Goal: Contribute content: Contribute content

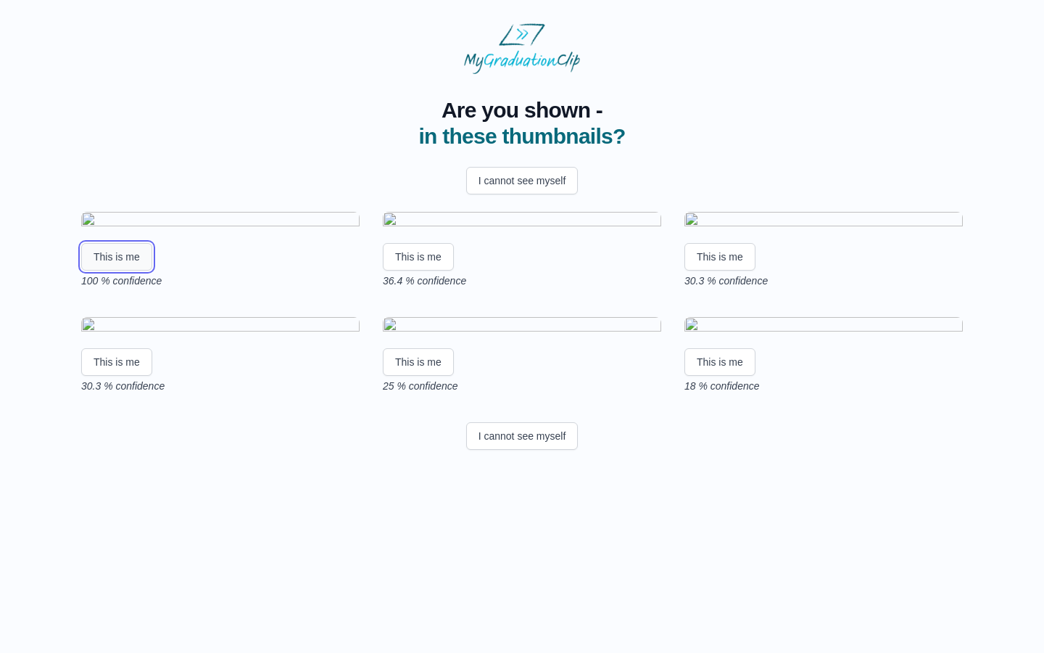
click at [117, 271] on button "This is me" at bounding box center [116, 257] width 71 height 28
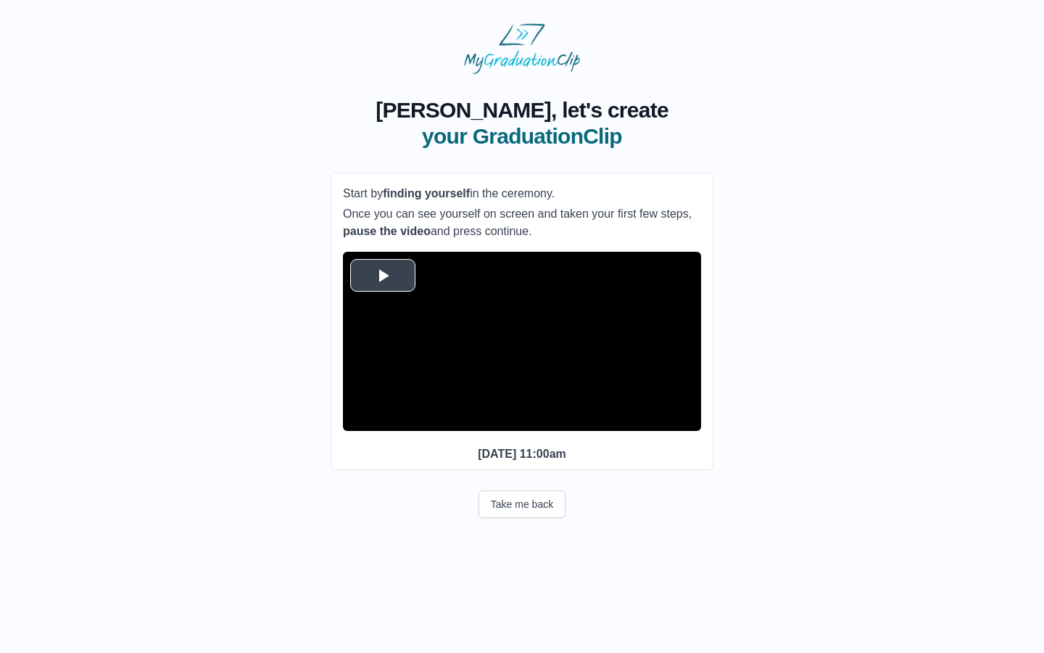
click at [383, 275] on span "Video Player" at bounding box center [383, 275] width 0 height 0
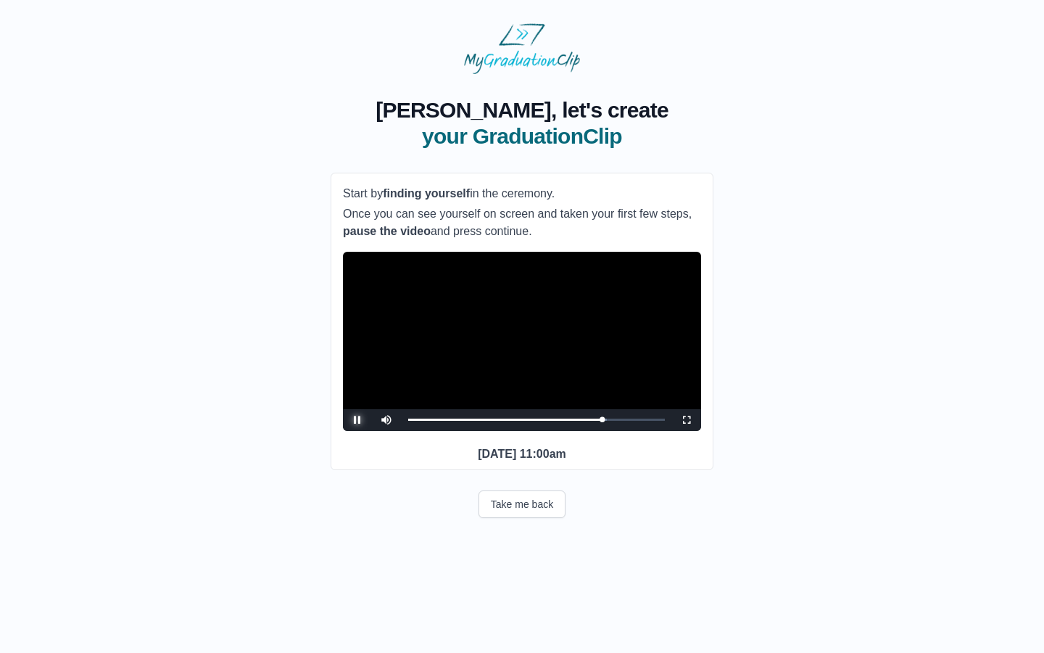
click at [358, 420] on span "Video Player" at bounding box center [358, 420] width 0 height 0
click at [545, 518] on button "Take me back" at bounding box center [522, 504] width 87 height 28
click at [358, 420] on span "Video Player" at bounding box center [358, 420] width 0 height 0
click at [519, 518] on button "Take me back" at bounding box center [522, 504] width 87 height 28
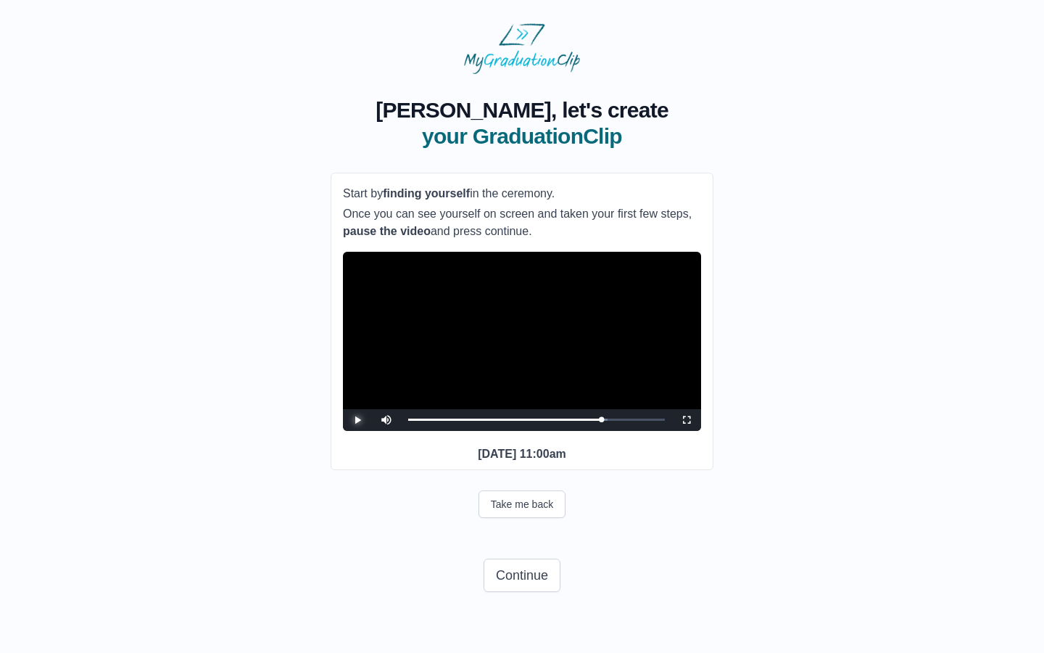
click at [358, 420] on span "Video Player" at bounding box center [358, 420] width 0 height 0
click at [463, 431] on div "Loaded : 0% 11:50 41:42 Progress : 0%" at bounding box center [536, 420] width 271 height 22
click at [358, 420] on span "Video Player" at bounding box center [358, 420] width 0 height 0
click at [504, 518] on button "Take me back" at bounding box center [522, 504] width 87 height 28
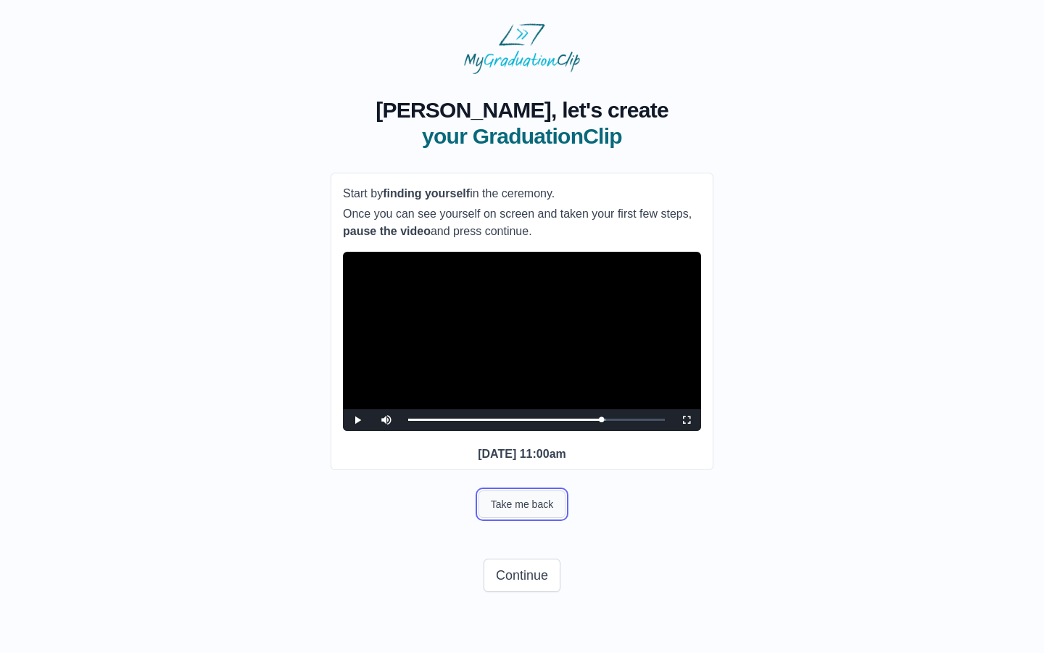
click at [539, 518] on button "Take me back" at bounding box center [522, 504] width 87 height 28
click at [358, 420] on span "Video Player" at bounding box center [358, 420] width 0 height 0
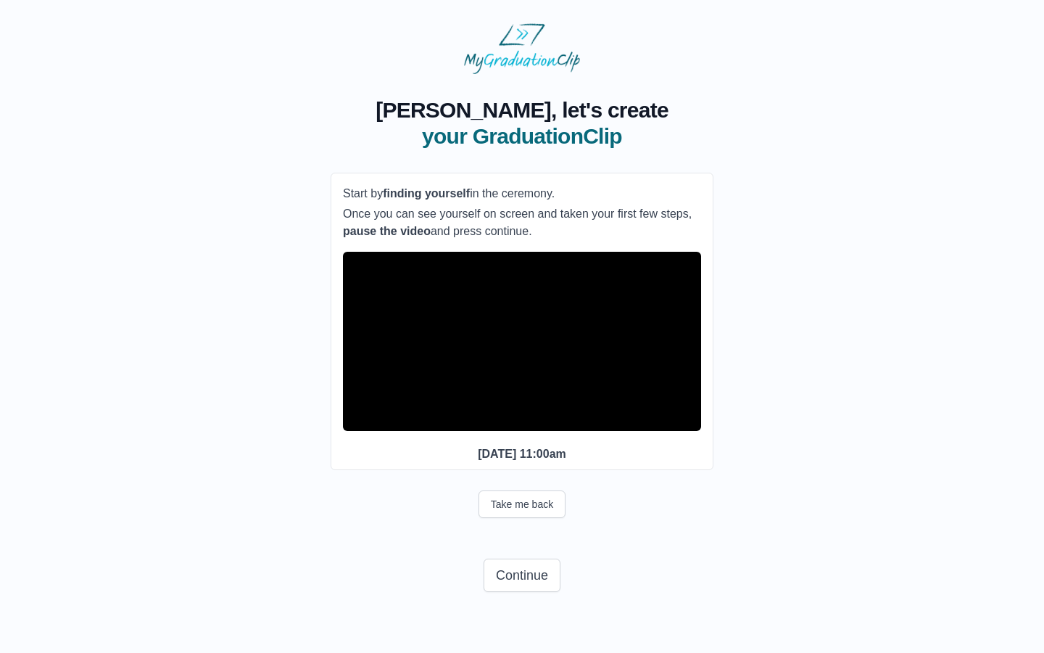
click at [358, 420] on span "Video Player" at bounding box center [358, 420] width 0 height 0
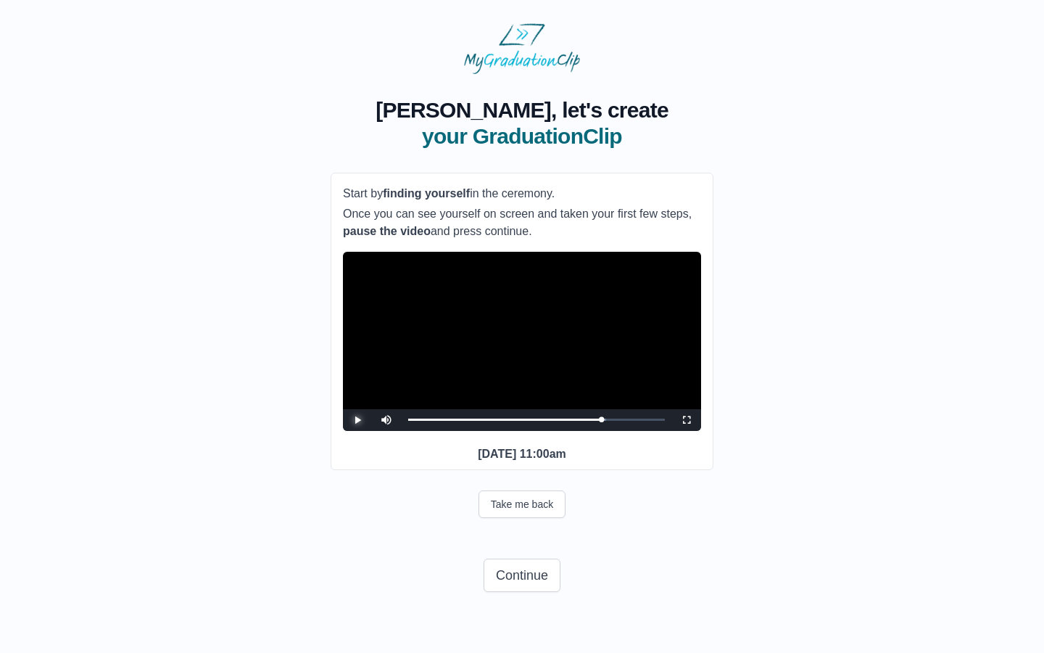
click at [358, 420] on span "Video Player" at bounding box center [358, 420] width 0 height 0
click at [596, 421] on div "41:36 Progress : 0%" at bounding box center [505, 420] width 194 height 4
click at [539, 518] on button "Take me back" at bounding box center [522, 504] width 87 height 28
click at [546, 518] on button "Take me back" at bounding box center [522, 504] width 87 height 28
click at [358, 420] on span "Video Player" at bounding box center [358, 420] width 0 height 0
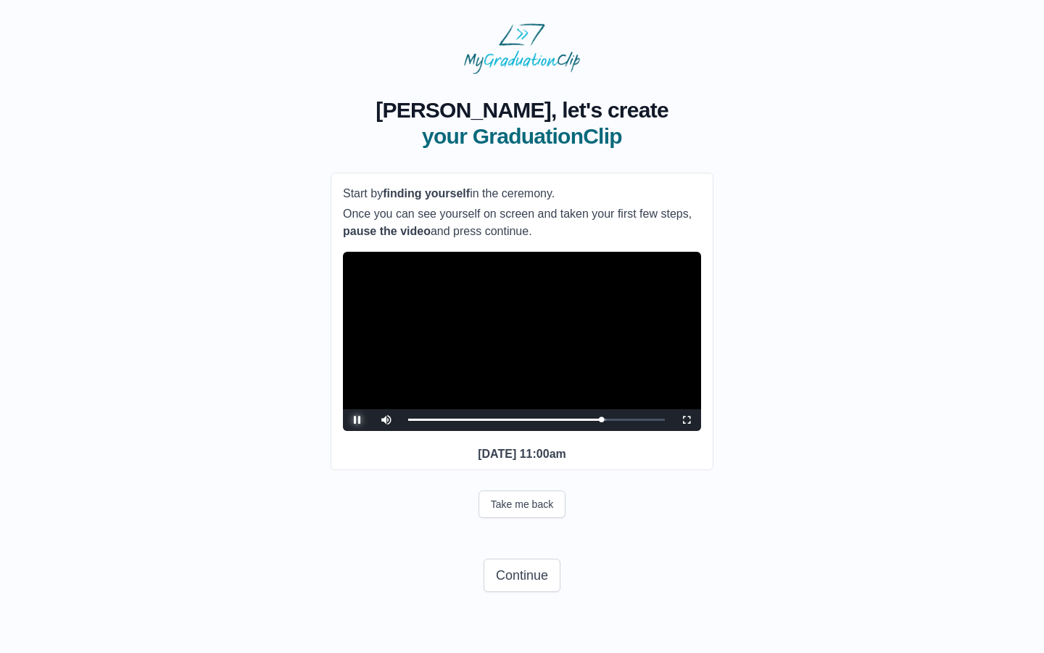
click at [358, 420] on span "Video Player" at bounding box center [358, 420] width 0 height 0
click at [516, 592] on button "Continue" at bounding box center [522, 574] width 77 height 33
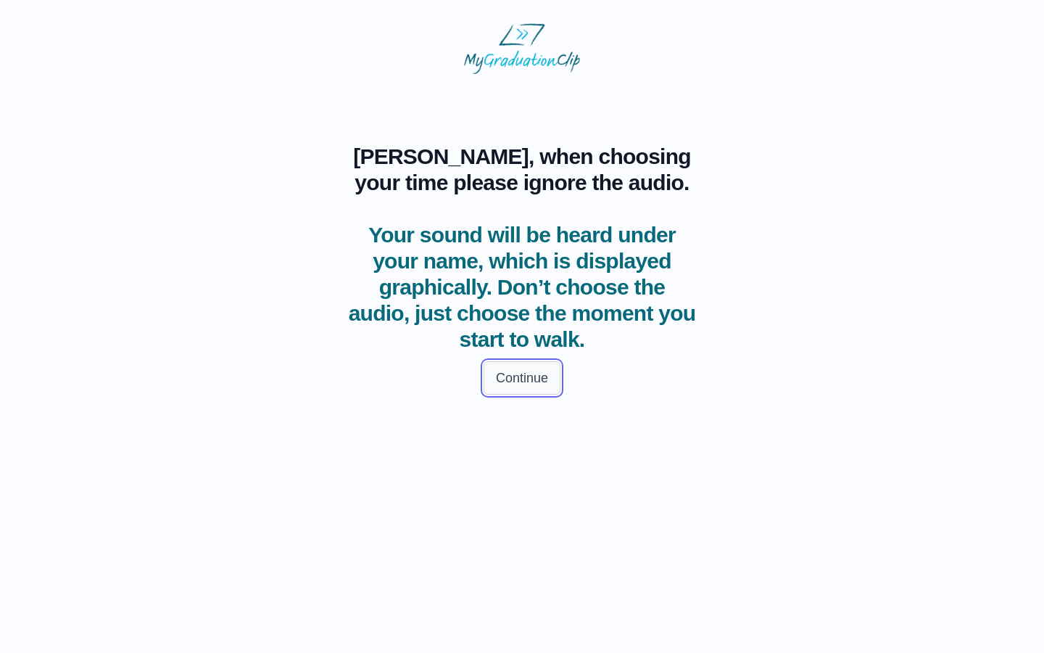
click at [525, 379] on button "Continue" at bounding box center [522, 377] width 77 height 33
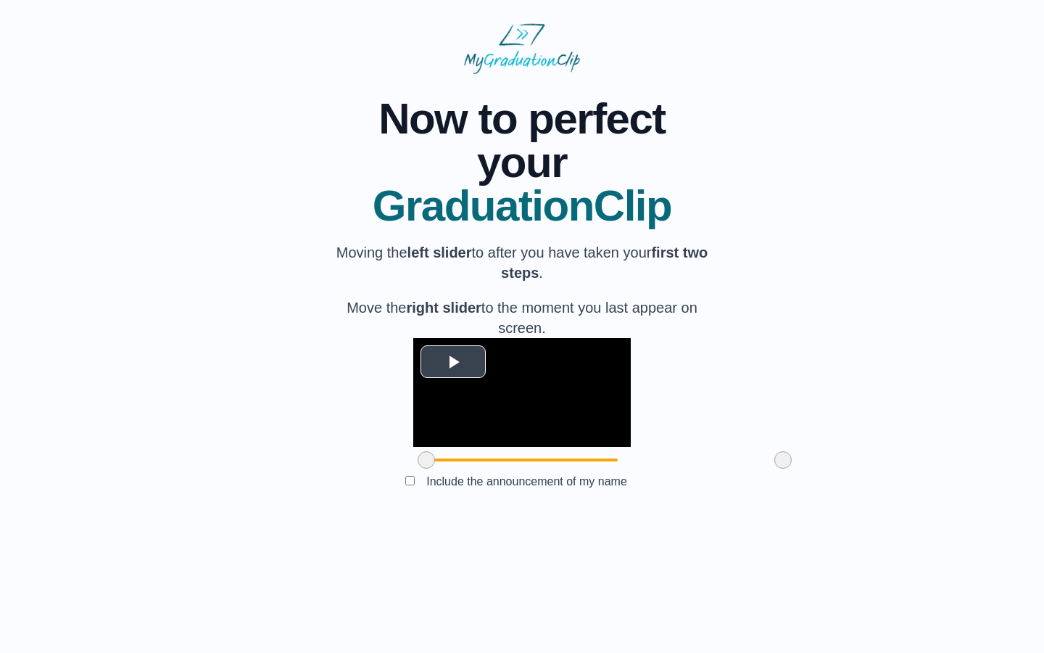
click at [453, 361] on span "Video Player" at bounding box center [453, 361] width 0 height 0
click at [450, 447] on video "Video Player" at bounding box center [522, 392] width 218 height 109
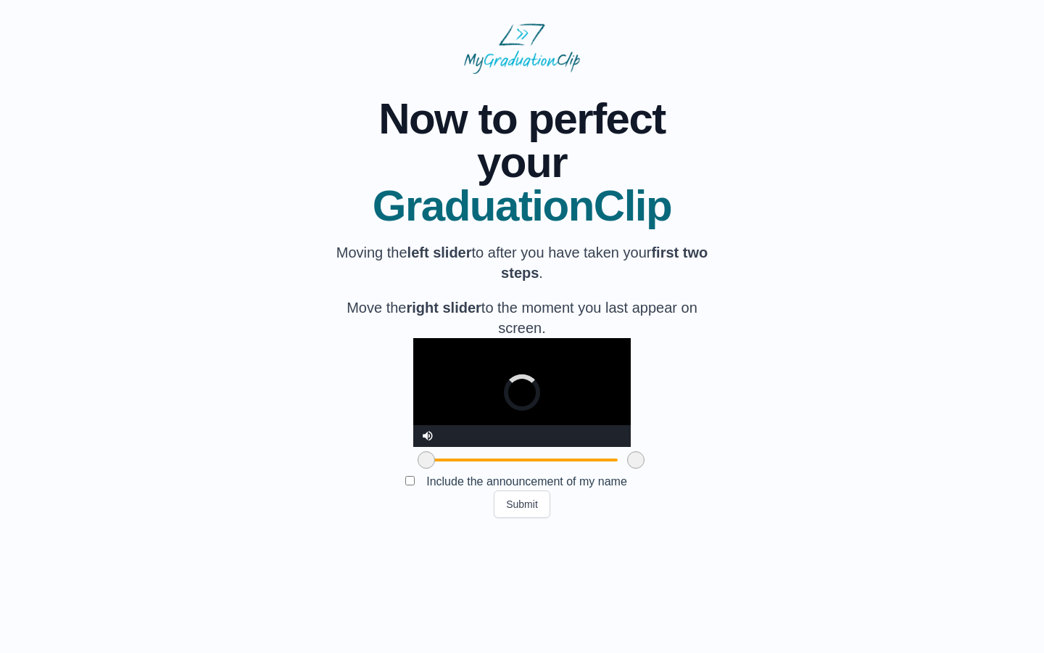
drag, startPoint x: 701, startPoint y: 563, endPoint x: 545, endPoint y: 565, distance: 155.2
click at [627, 469] on span at bounding box center [635, 459] width 17 height 17
drag, startPoint x: 545, startPoint y: 565, endPoint x: 465, endPoint y: 566, distance: 80.5
click at [581, 469] on span at bounding box center [589, 459] width 17 height 17
drag, startPoint x: 466, startPoint y: 566, endPoint x: 524, endPoint y: 566, distance: 58.0
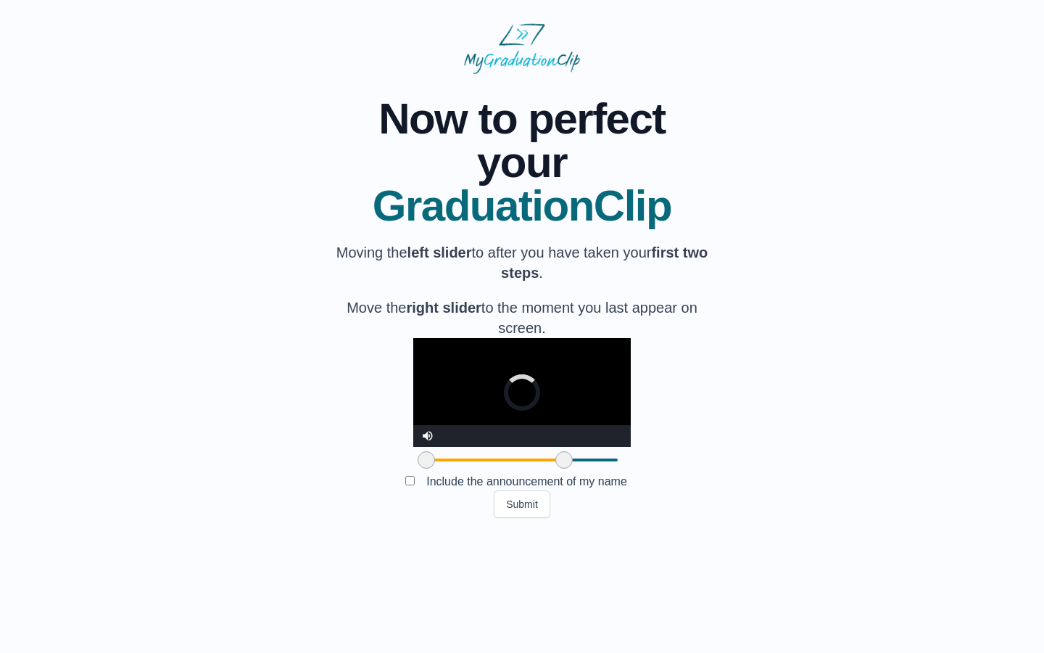
click at [556, 469] on span at bounding box center [564, 459] width 17 height 17
drag, startPoint x: 524, startPoint y: 566, endPoint x: 538, endPoint y: 566, distance: 13.8
click at [605, 469] on span at bounding box center [613, 459] width 17 height 17
drag, startPoint x: 538, startPoint y: 566, endPoint x: 558, endPoint y: 566, distance: 19.6
click at [610, 469] on span at bounding box center [618, 459] width 17 height 17
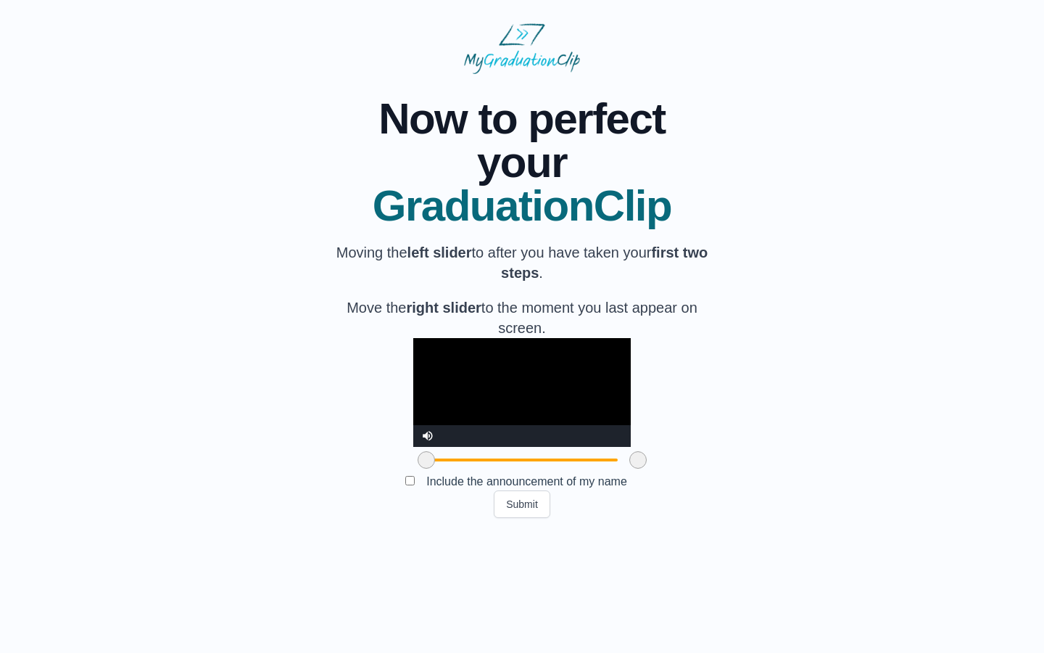
click at [432, 434] on video "Video Player" at bounding box center [522, 392] width 218 height 109
click at [413, 473] on div at bounding box center [522, 460] width 218 height 26
click at [418, 469] on span at bounding box center [426, 459] width 17 height 17
drag, startPoint x: 344, startPoint y: 564, endPoint x: 326, endPoint y: 564, distance: 17.4
click at [326, 518] on div "**********" at bounding box center [522, 296] width 998 height 444
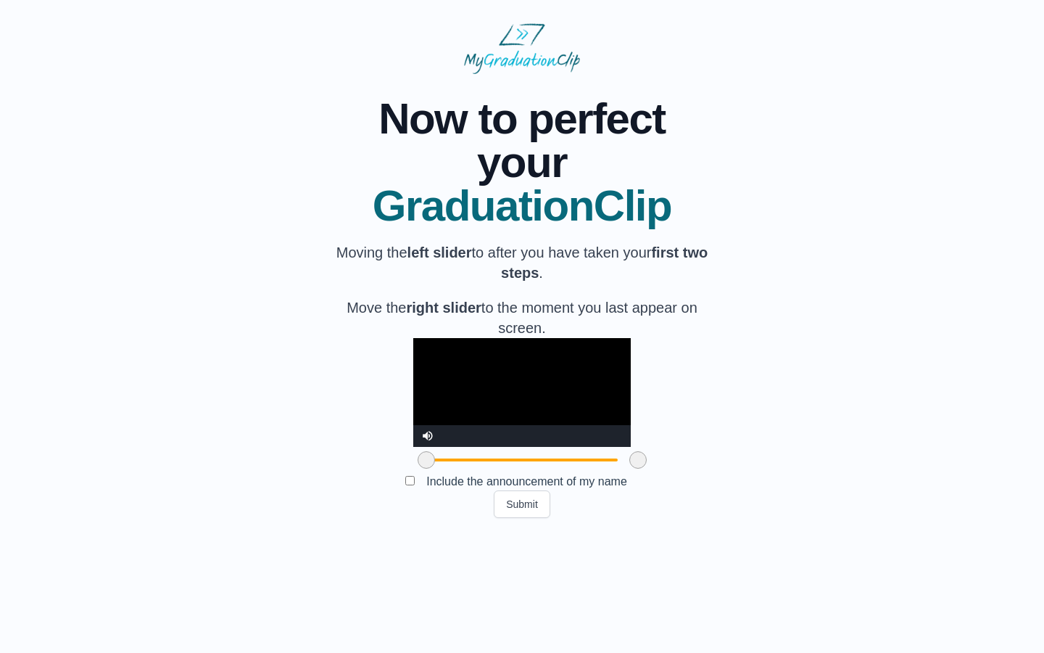
click at [518, 447] on video "Video Player" at bounding box center [522, 392] width 218 height 109
click at [500, 447] on video "Video Player" at bounding box center [522, 392] width 218 height 109
drag, startPoint x: 345, startPoint y: 563, endPoint x: 360, endPoint y: 563, distance: 14.5
click at [418, 469] on span at bounding box center [426, 459] width 17 height 17
drag, startPoint x: 354, startPoint y: 565, endPoint x: 371, endPoint y: 565, distance: 16.7
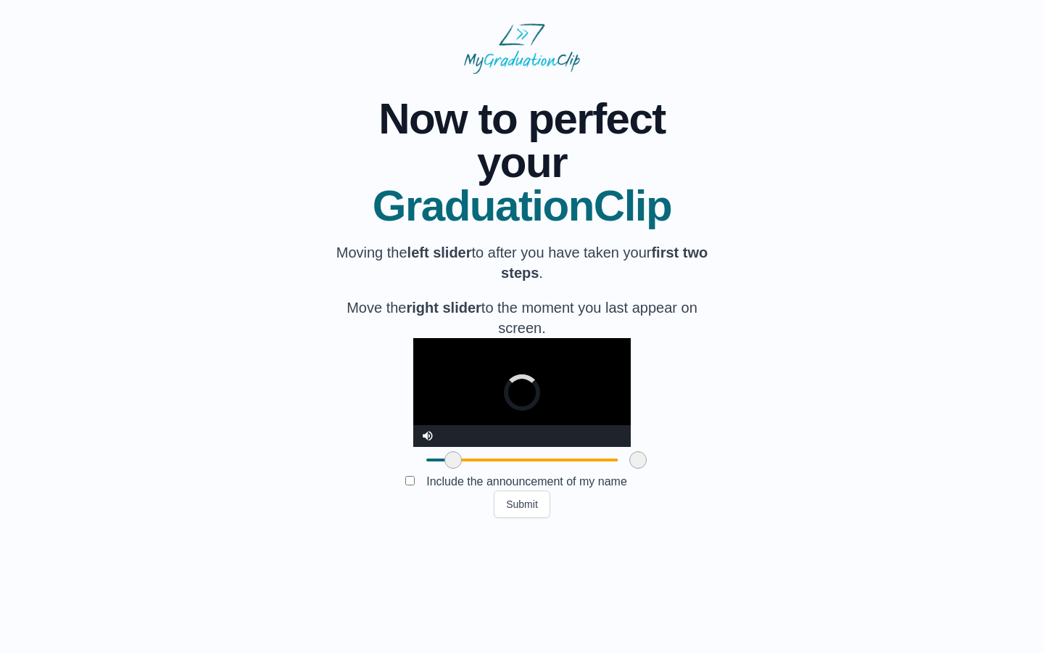
click at [445, 469] on span at bounding box center [453, 459] width 17 height 17
drag, startPoint x: 372, startPoint y: 565, endPoint x: 386, endPoint y: 565, distance: 13.8
click at [452, 469] on span at bounding box center [460, 459] width 17 height 17
click at [488, 426] on video "Video Player" at bounding box center [522, 392] width 218 height 109
drag, startPoint x: 384, startPoint y: 559, endPoint x: 365, endPoint y: 560, distance: 19.6
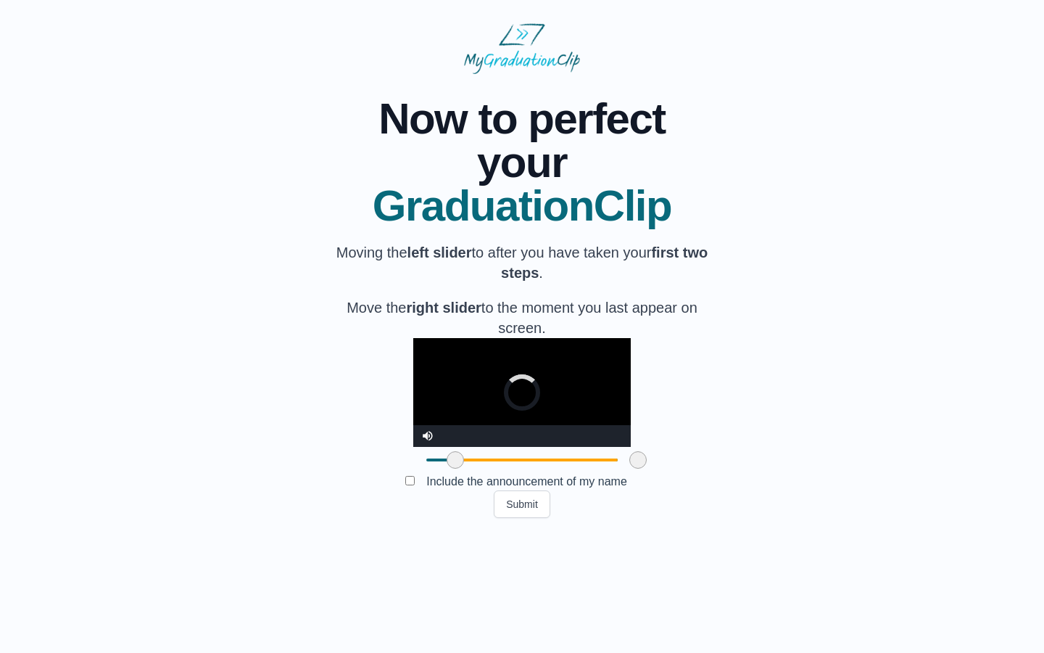
click at [447, 469] on span at bounding box center [455, 459] width 17 height 17
click at [501, 439] on video "Video Player" at bounding box center [522, 392] width 218 height 109
drag, startPoint x: 556, startPoint y: 569, endPoint x: 540, endPoint y: 569, distance: 16.0
click at [614, 469] on span at bounding box center [622, 459] width 17 height 17
click at [514, 439] on video "Video Player" at bounding box center [522, 392] width 218 height 109
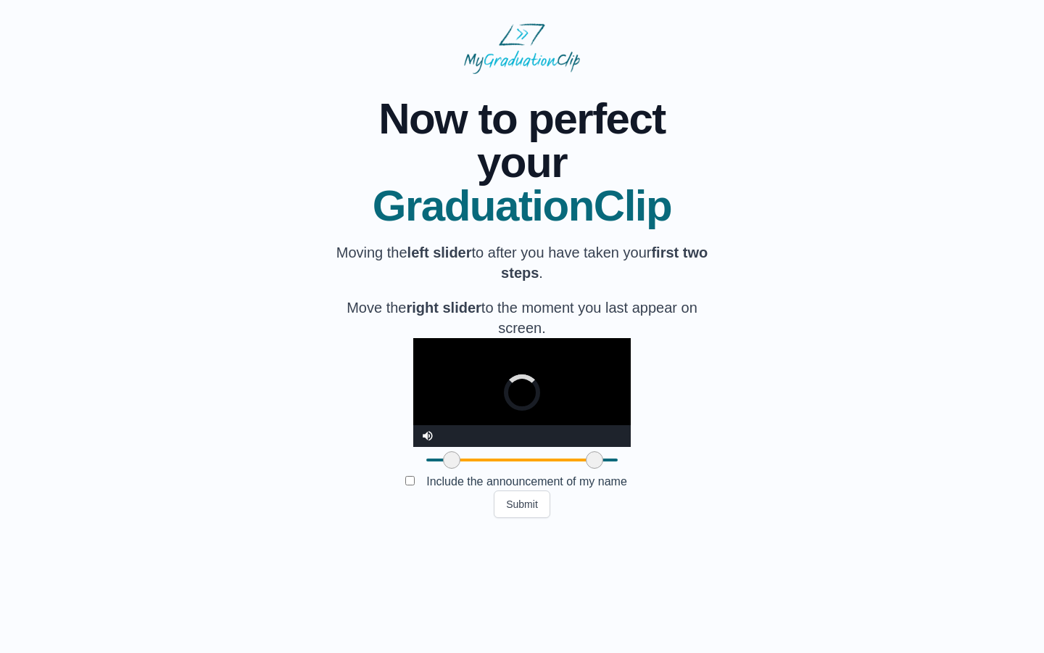
drag, startPoint x: 539, startPoint y: 558, endPoint x: 510, endPoint y: 555, distance: 29.2
click at [582, 473] on div at bounding box center [595, 460] width 26 height 26
click at [541, 447] on video "Video Player" at bounding box center [522, 392] width 218 height 109
click at [532, 518] on button "Submit" at bounding box center [522, 504] width 57 height 28
